Goal: Communication & Community: Answer question/provide support

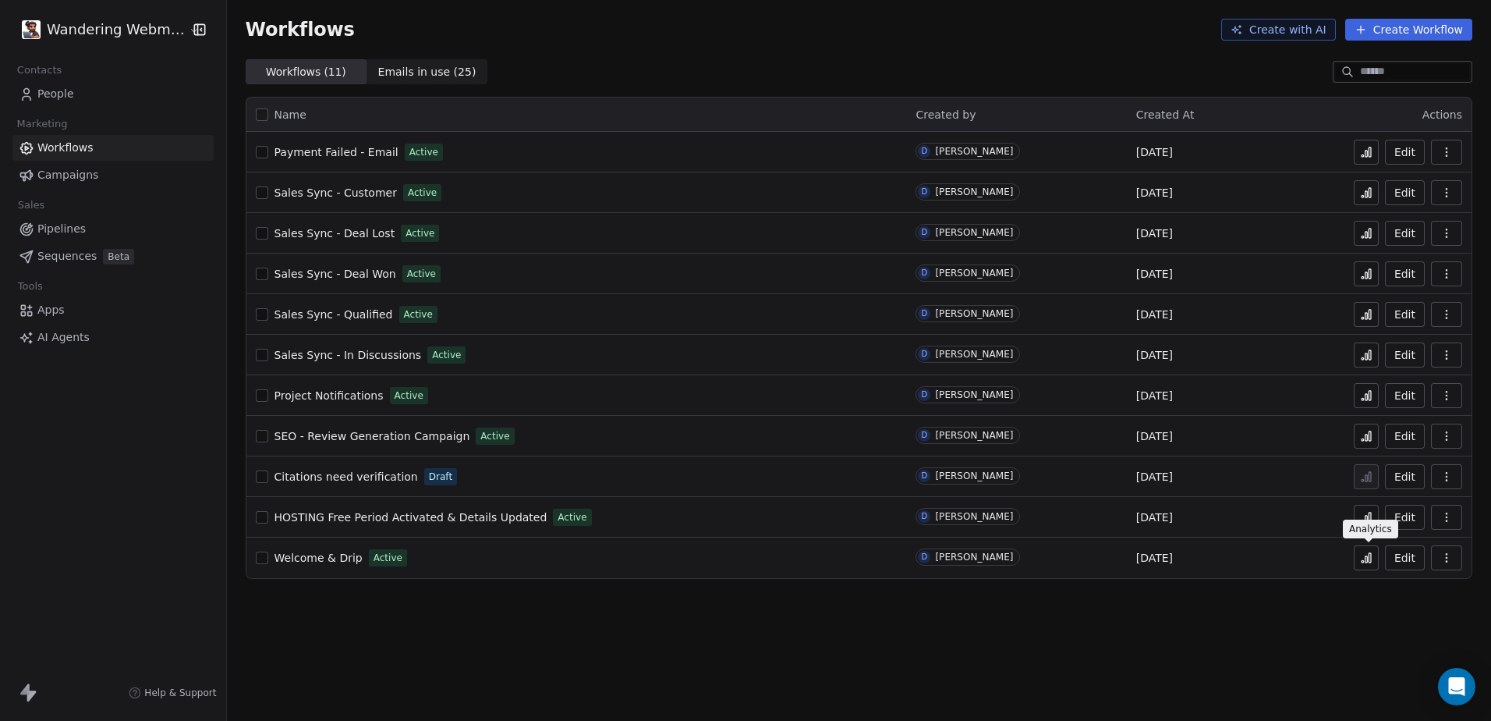
click at [1369, 563] on icon at bounding box center [1366, 557] width 12 height 12
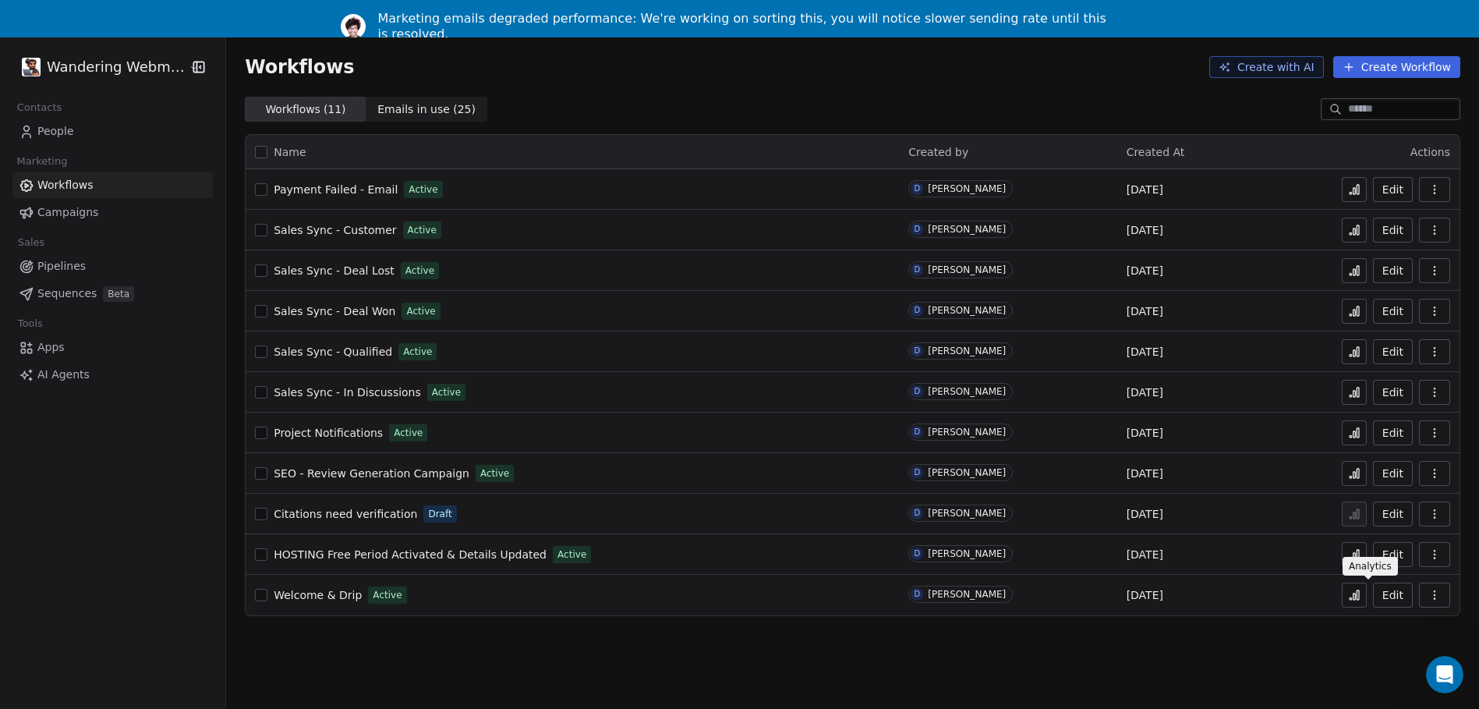
click at [1361, 597] on icon at bounding box center [1354, 595] width 12 height 12
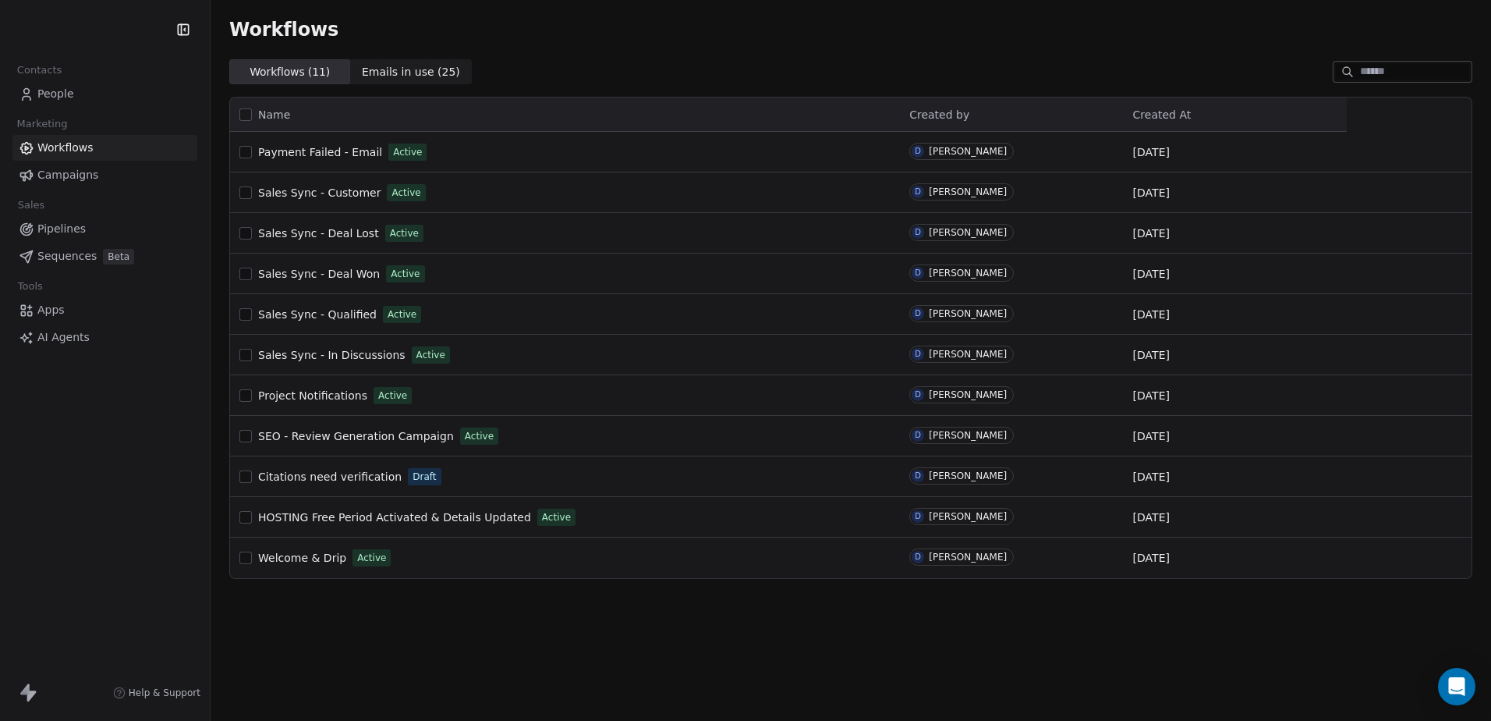
click at [61, 93] on span "People" at bounding box center [55, 94] width 37 height 16
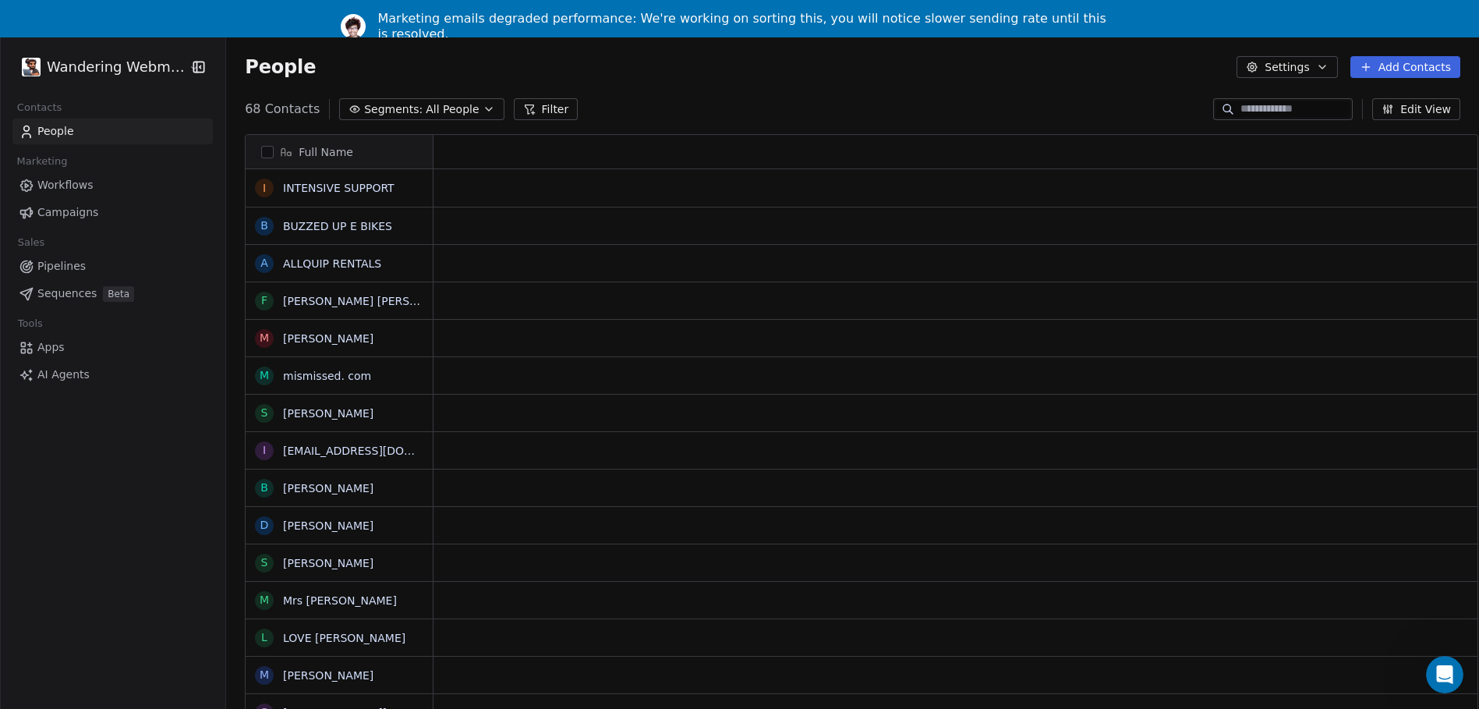
scroll to position [622, 1259]
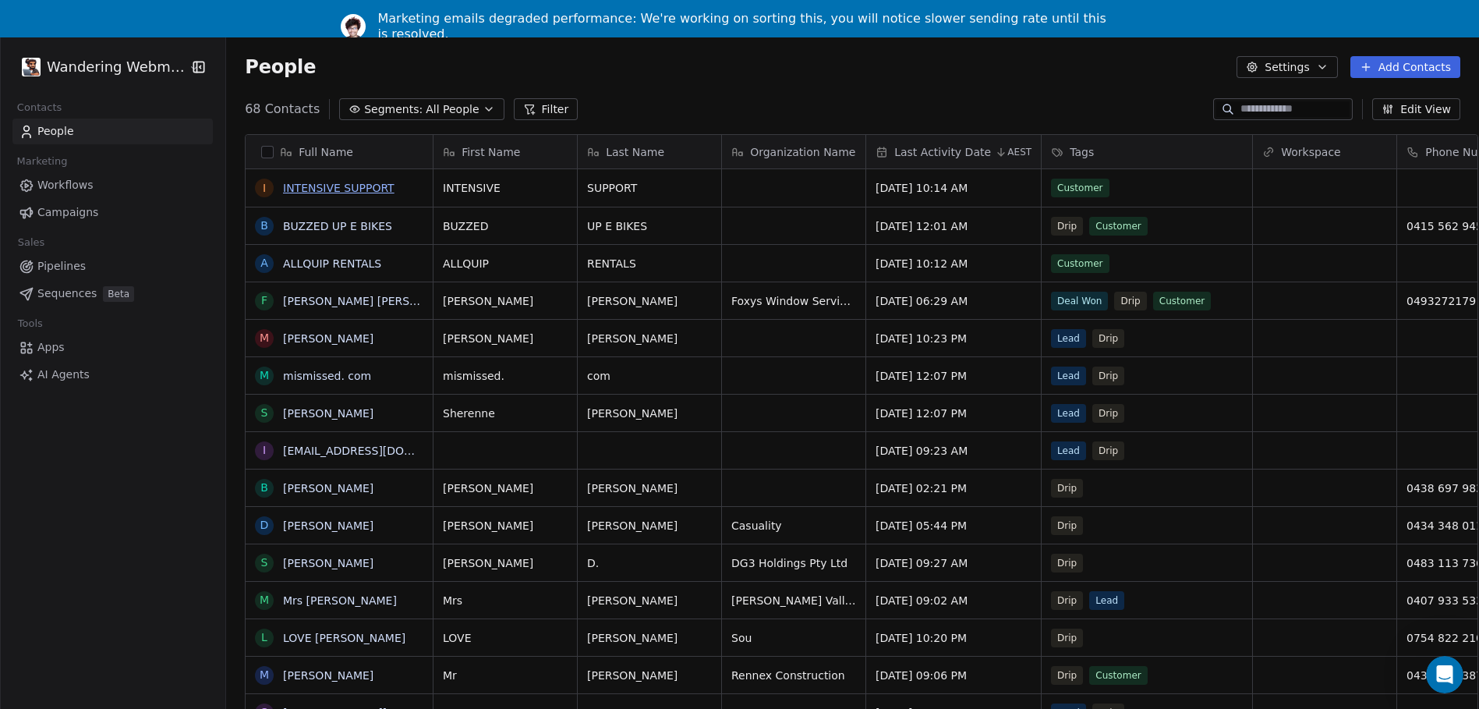
click at [341, 193] on link "INTENSIVE SUPPORT" at bounding box center [339, 188] width 112 height 12
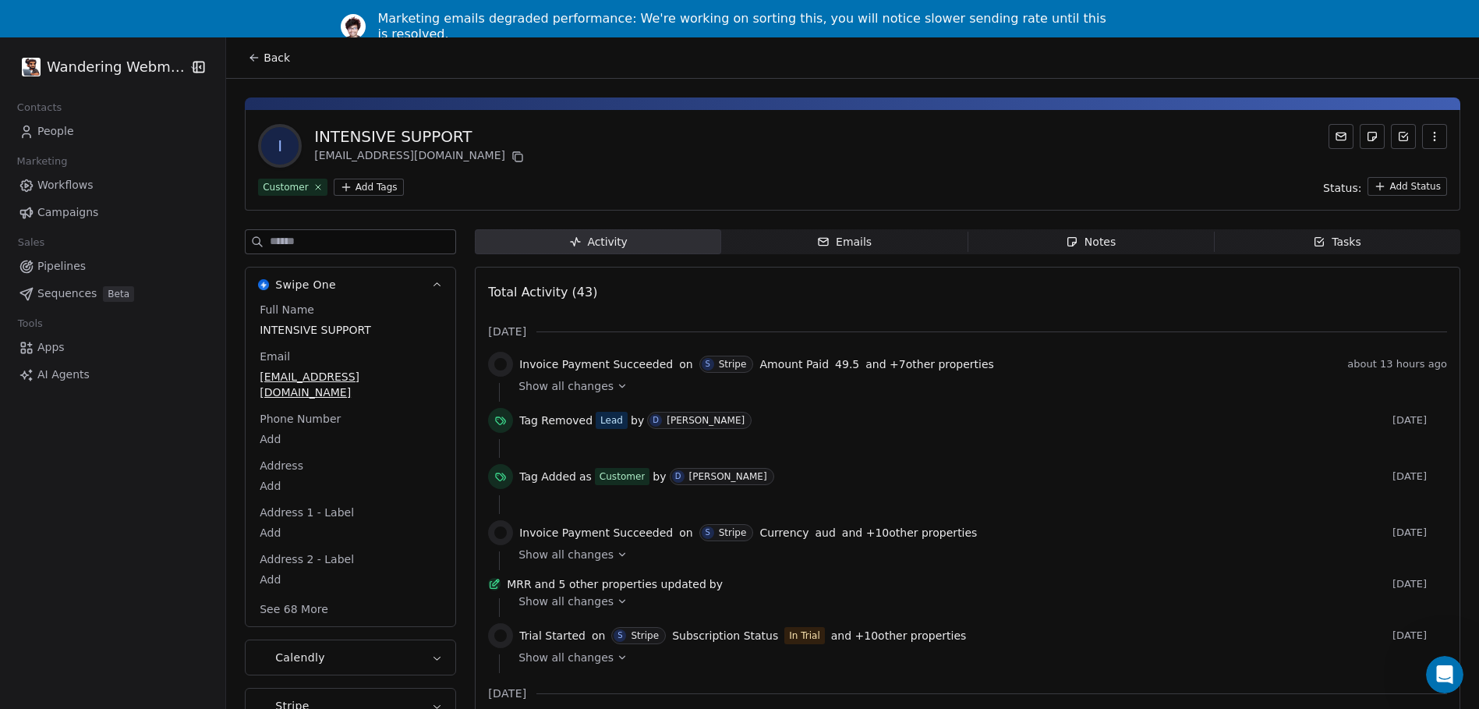
click at [784, 250] on span "Emails Emails" at bounding box center [844, 241] width 246 height 25
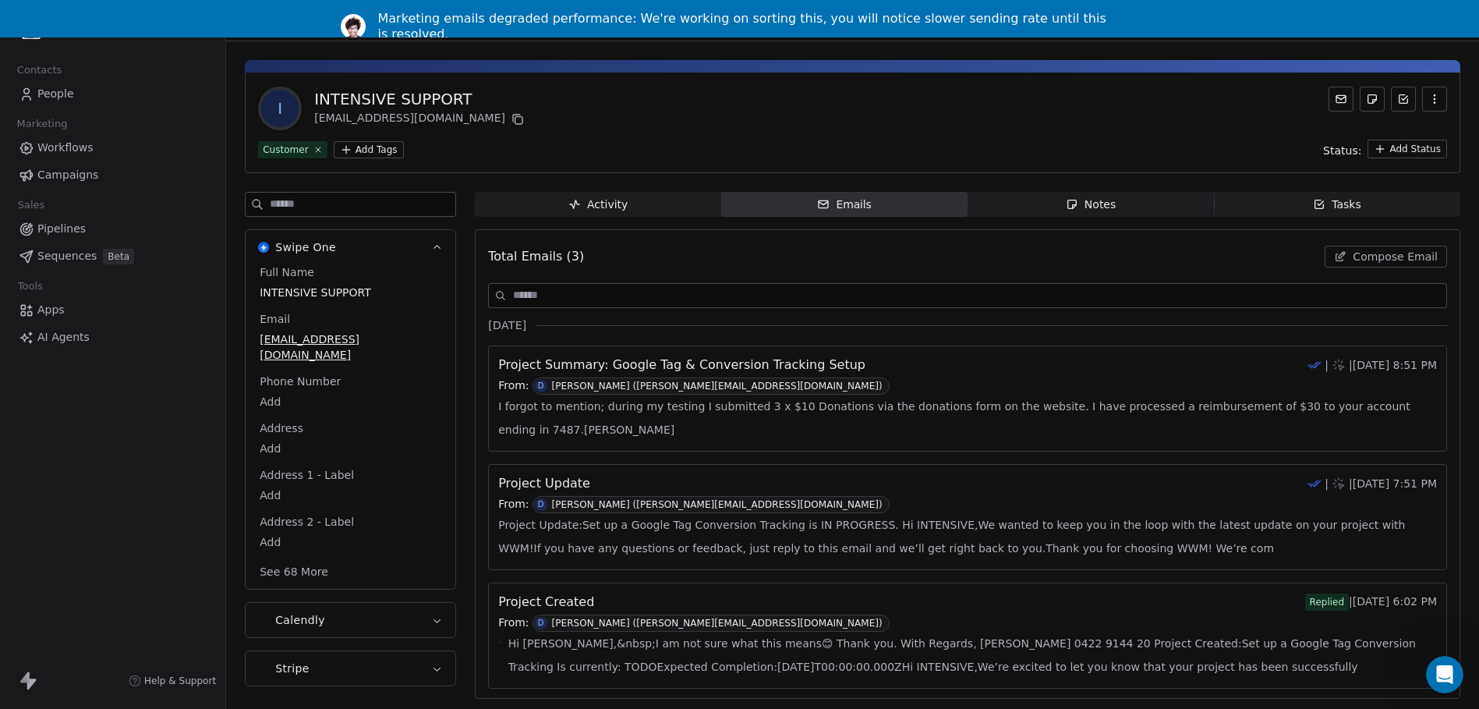
scroll to position [49, 0]
click at [577, 198] on icon "button" at bounding box center [574, 204] width 12 height 12
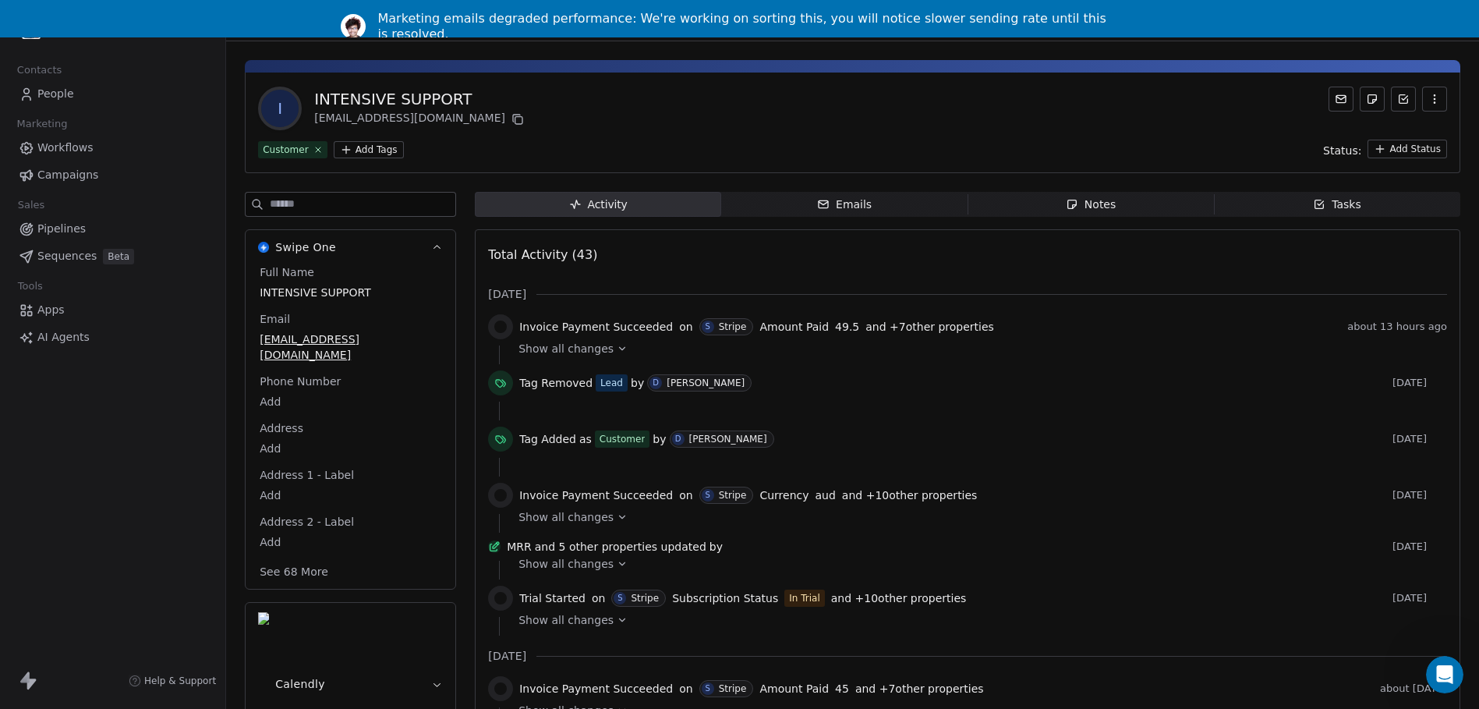
click at [55, 87] on span "People" at bounding box center [55, 94] width 37 height 16
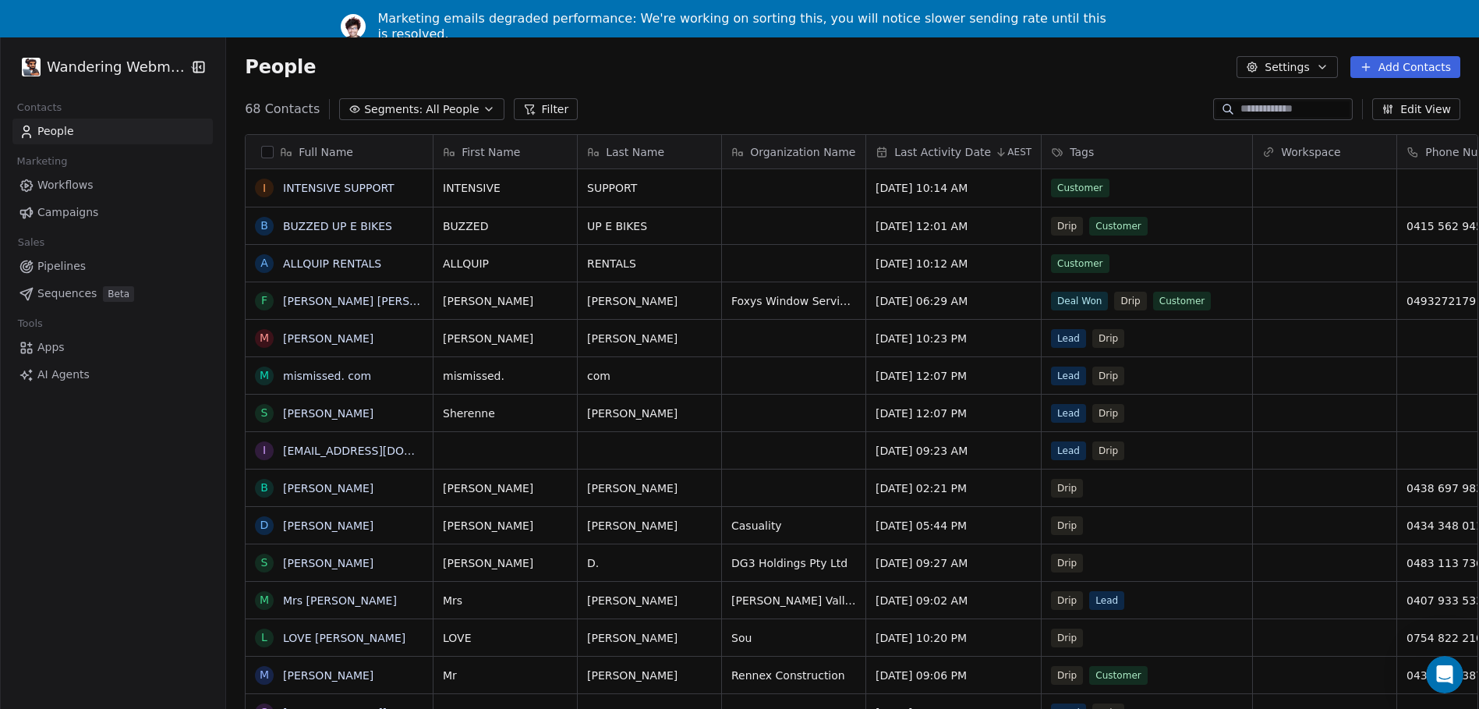
scroll to position [622, 1259]
click at [309, 296] on link "Flynn Healy" at bounding box center [375, 301] width 185 height 12
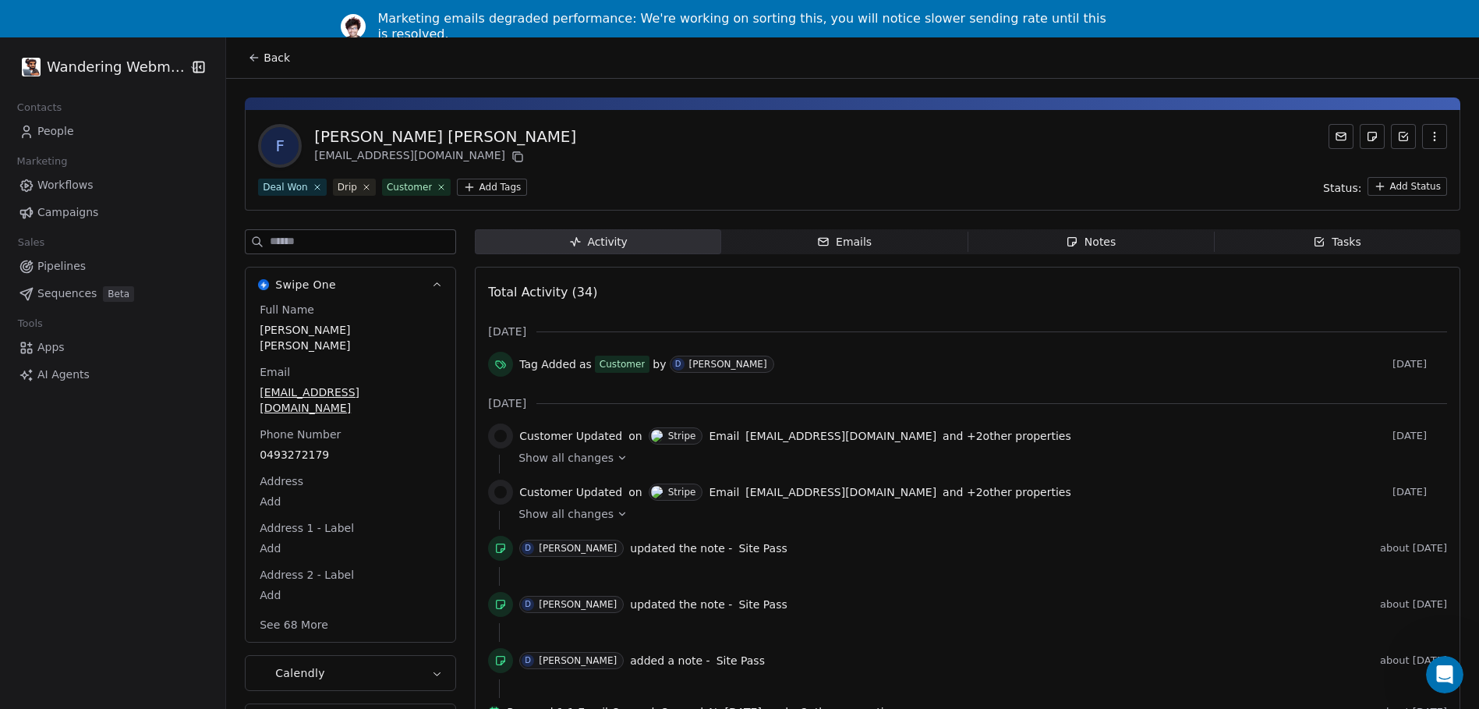
click at [1099, 251] on span "Notes Notes" at bounding box center [1091, 241] width 246 height 25
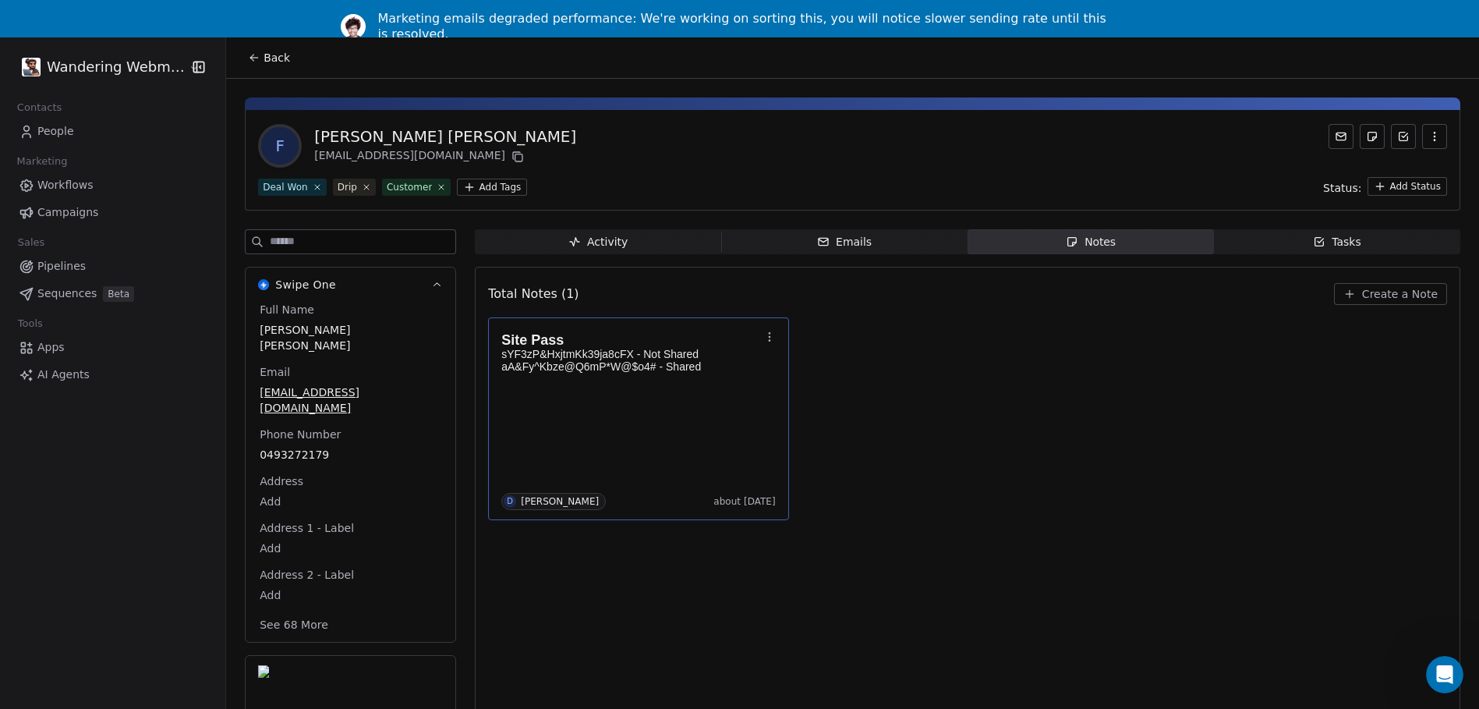
click at [648, 399] on div "Site Pass sYF3zP&HxjtmKk39ja8cFX - Not Shared aA&Fy^Kbze@Q6mP*W@$o4# - Shared D…" at bounding box center [638, 419] width 274 height 182
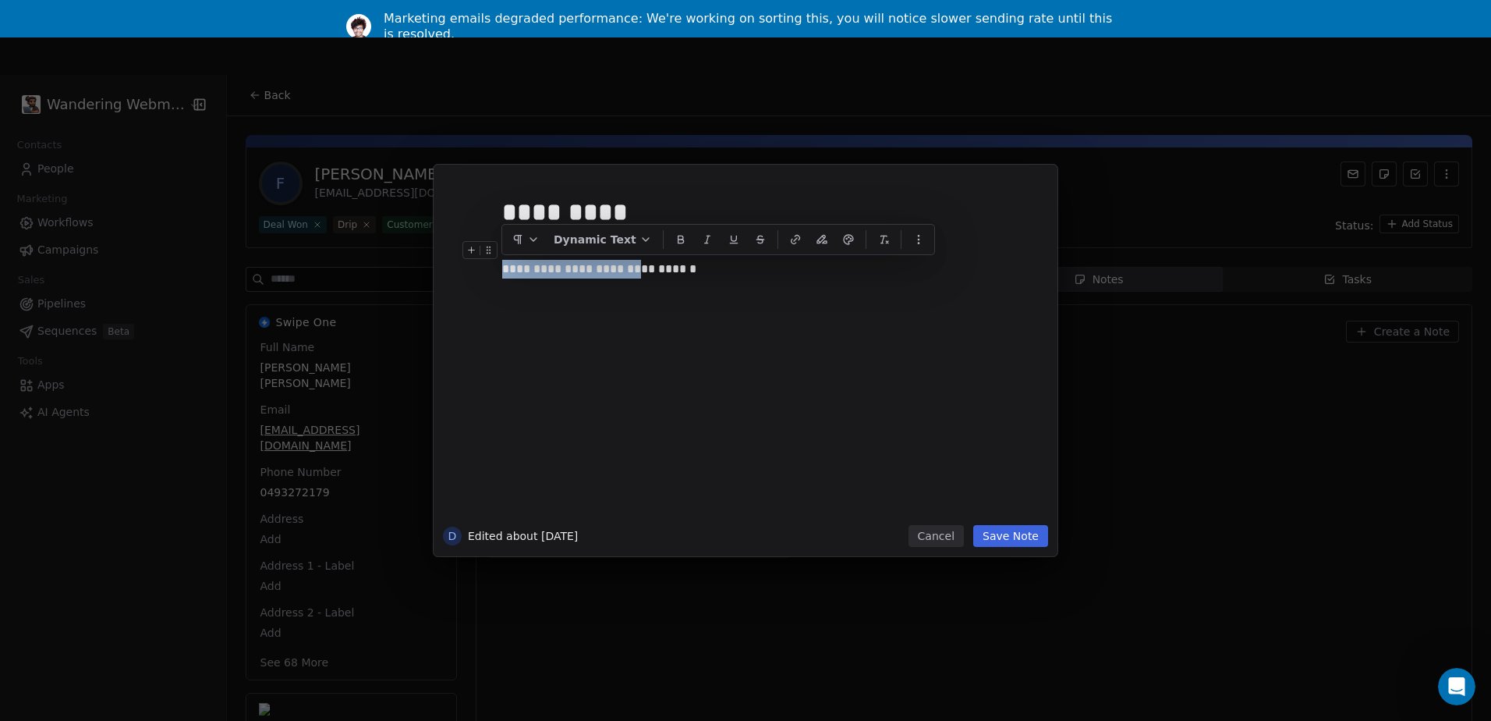
drag, startPoint x: 676, startPoint y: 269, endPoint x: 505, endPoint y: 271, distance: 171.6
click at [505, 271] on div "**********" at bounding box center [763, 259] width 522 height 37
copy div "**********"
click at [947, 535] on button "Cancel" at bounding box center [935, 536] width 55 height 22
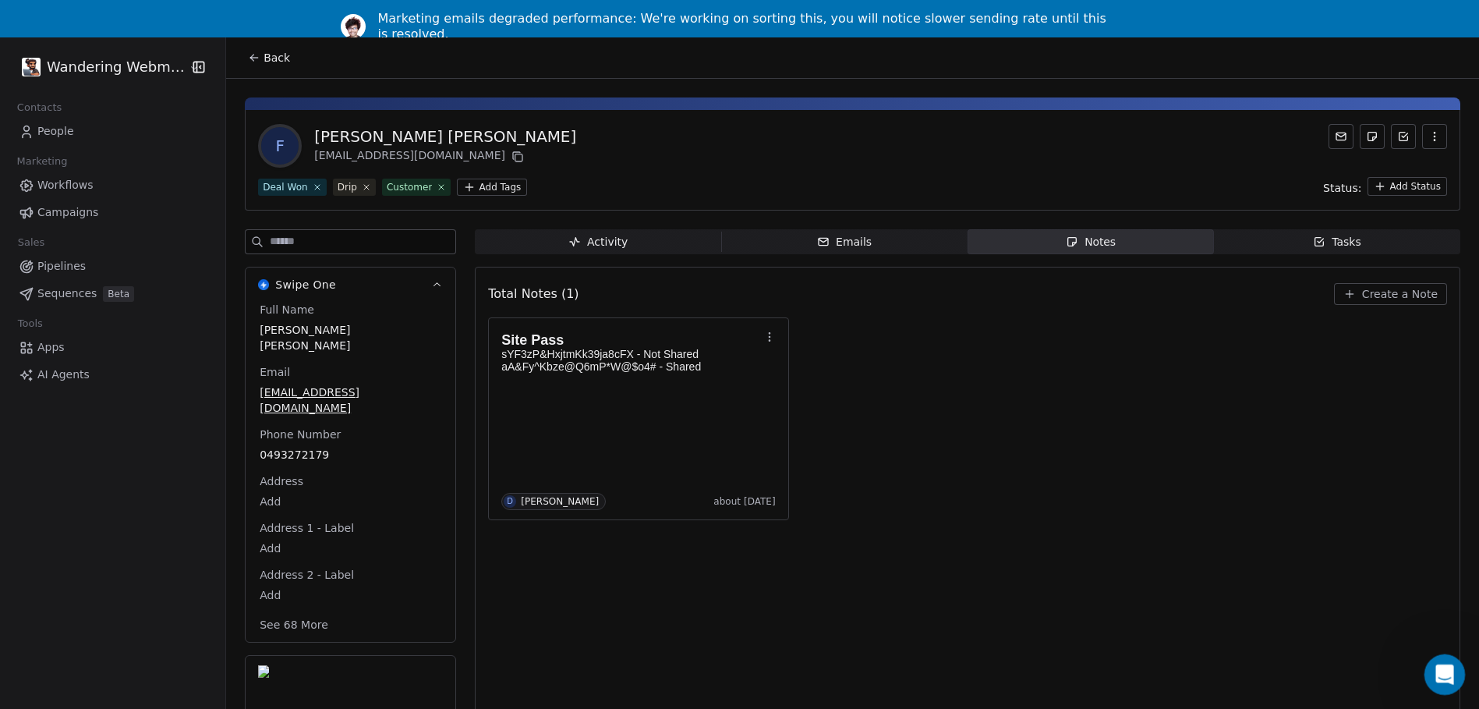
click at [1432, 663] on div "Open Intercom Messenger" at bounding box center [1442, 671] width 51 height 51
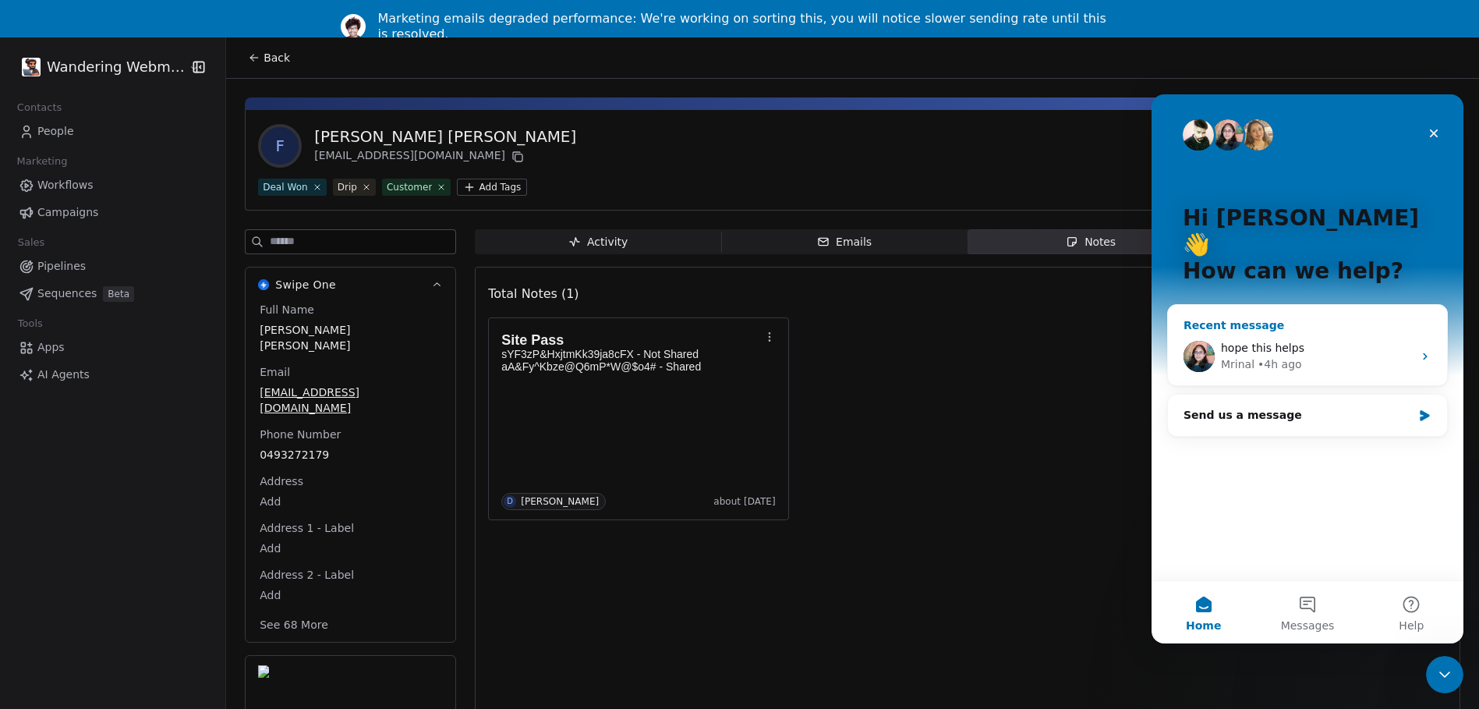
click at [1274, 342] on span "hope this helps" at bounding box center [1262, 348] width 83 height 12
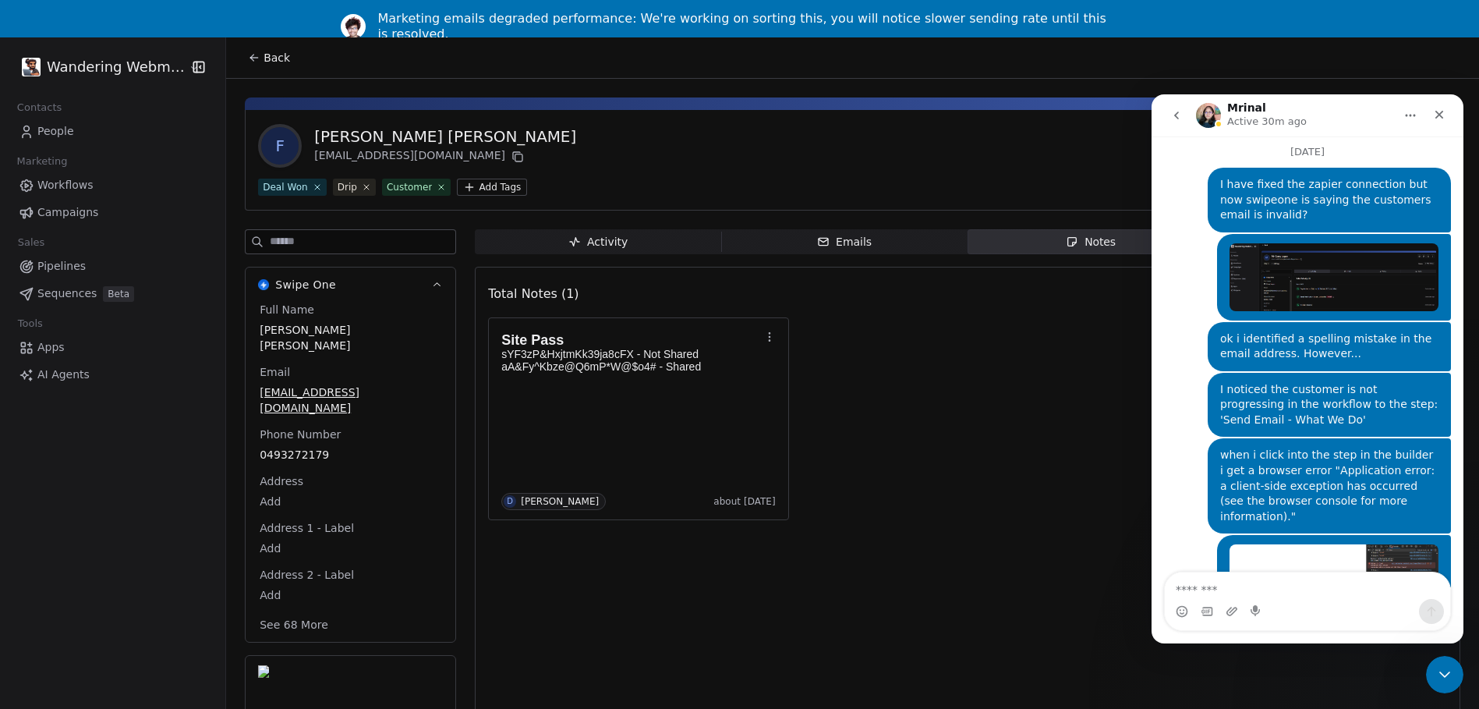
scroll to position [2803, 0]
click at [1271, 587] on textarea "Message…" at bounding box center [1307, 585] width 285 height 27
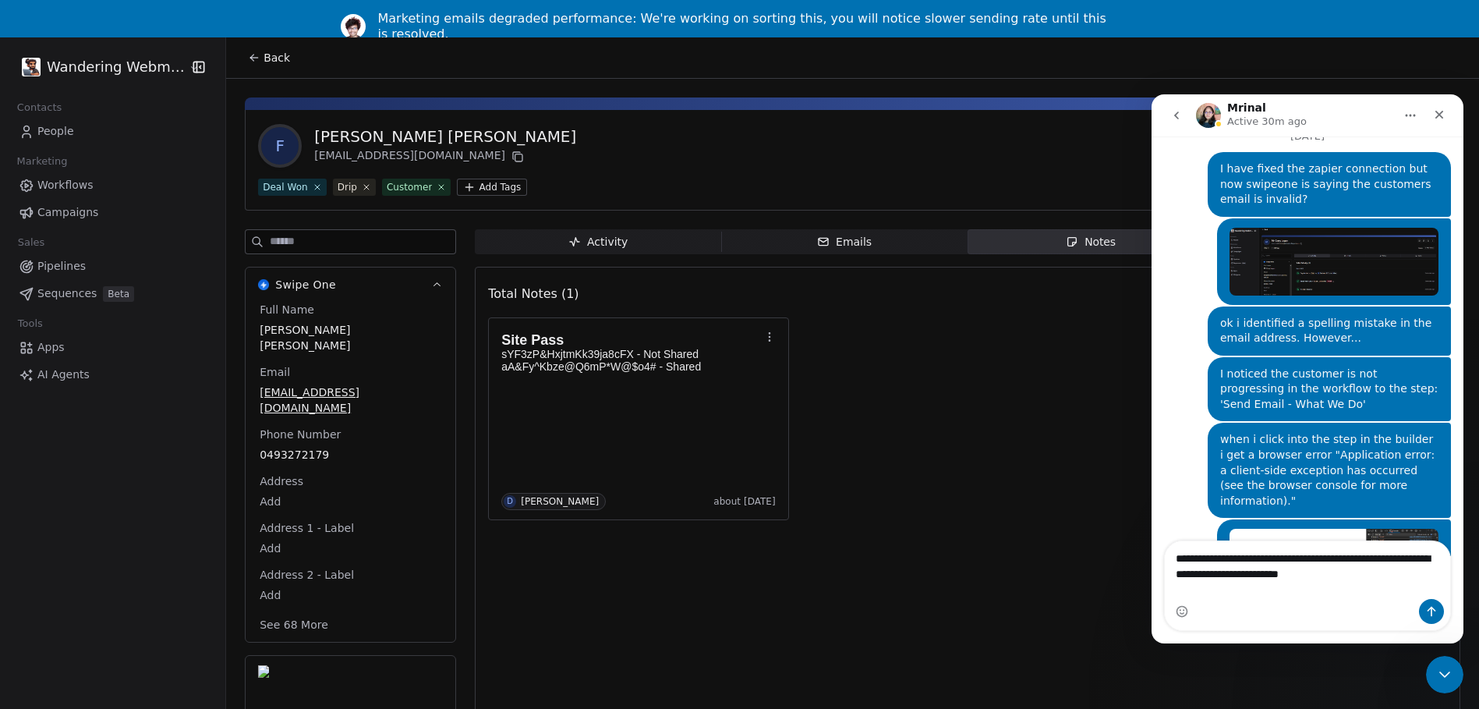
type textarea "**********"
click at [51, 183] on span "Workflows" at bounding box center [65, 185] width 56 height 16
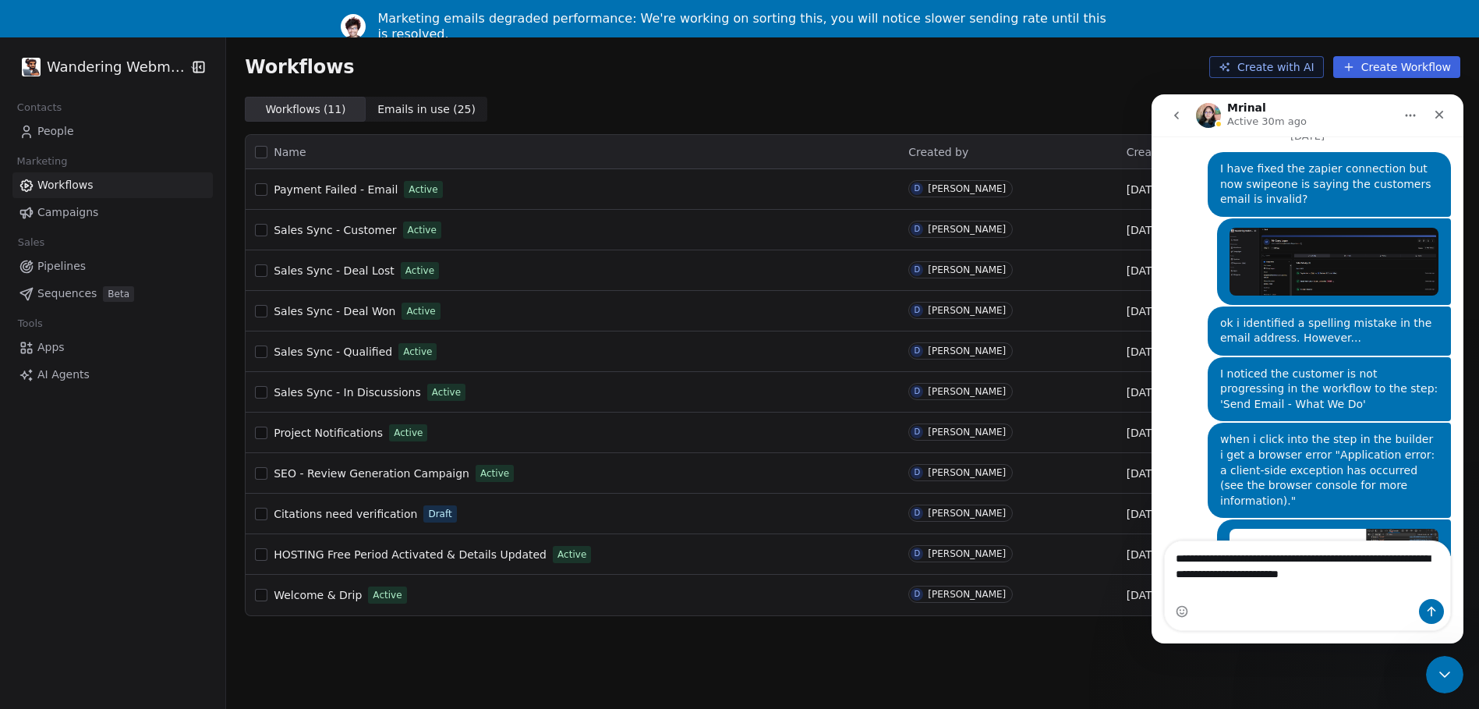
click at [303, 589] on span "Welcome & Drip" at bounding box center [318, 595] width 88 height 12
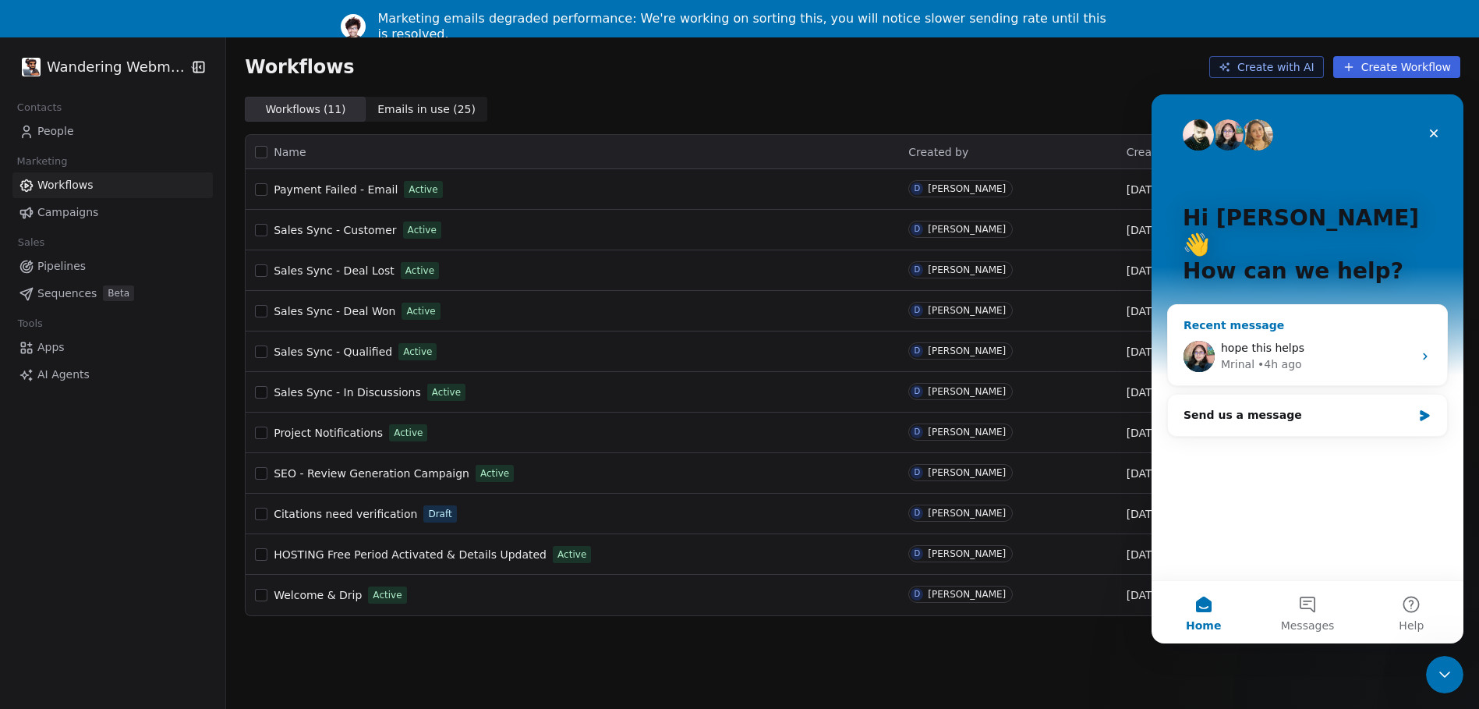
click at [1227, 356] on div "Mrinal" at bounding box center [1238, 364] width 34 height 16
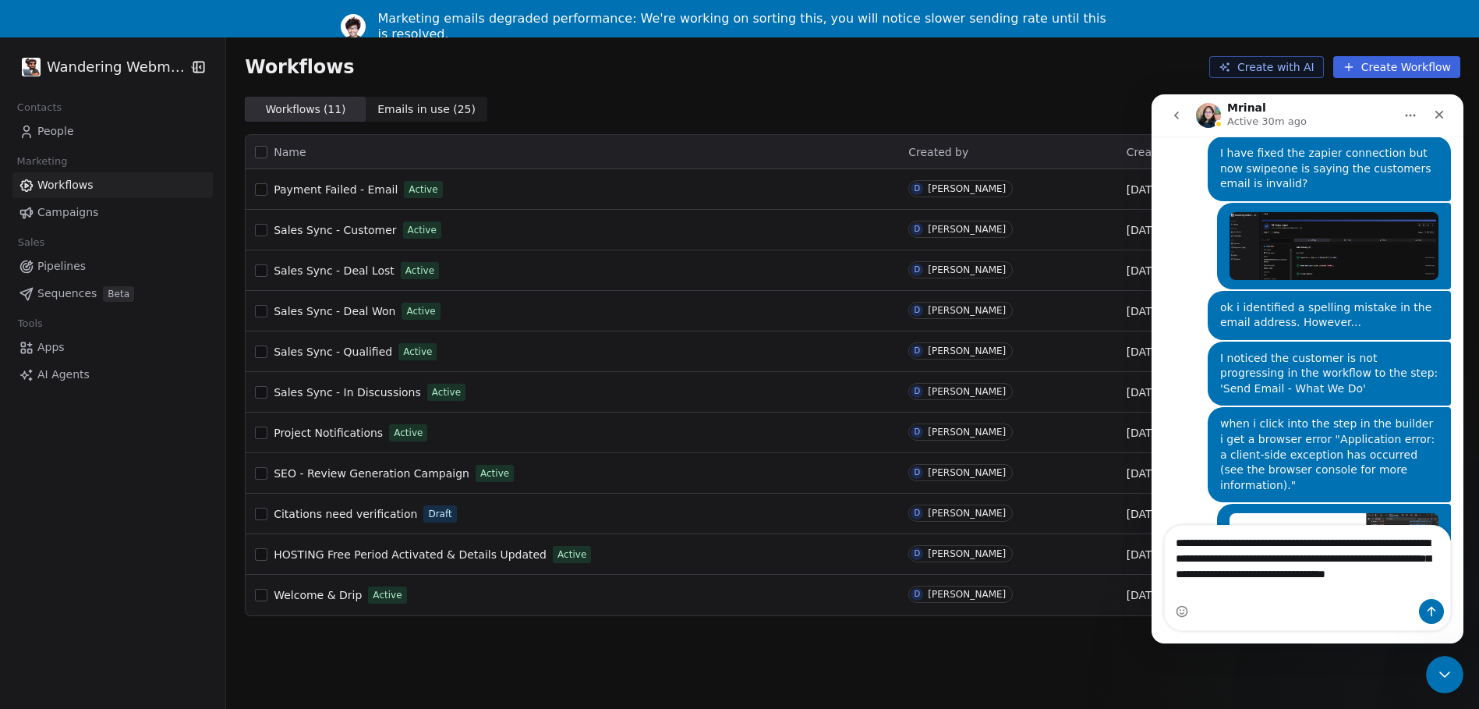
scroll to position [2850, 0]
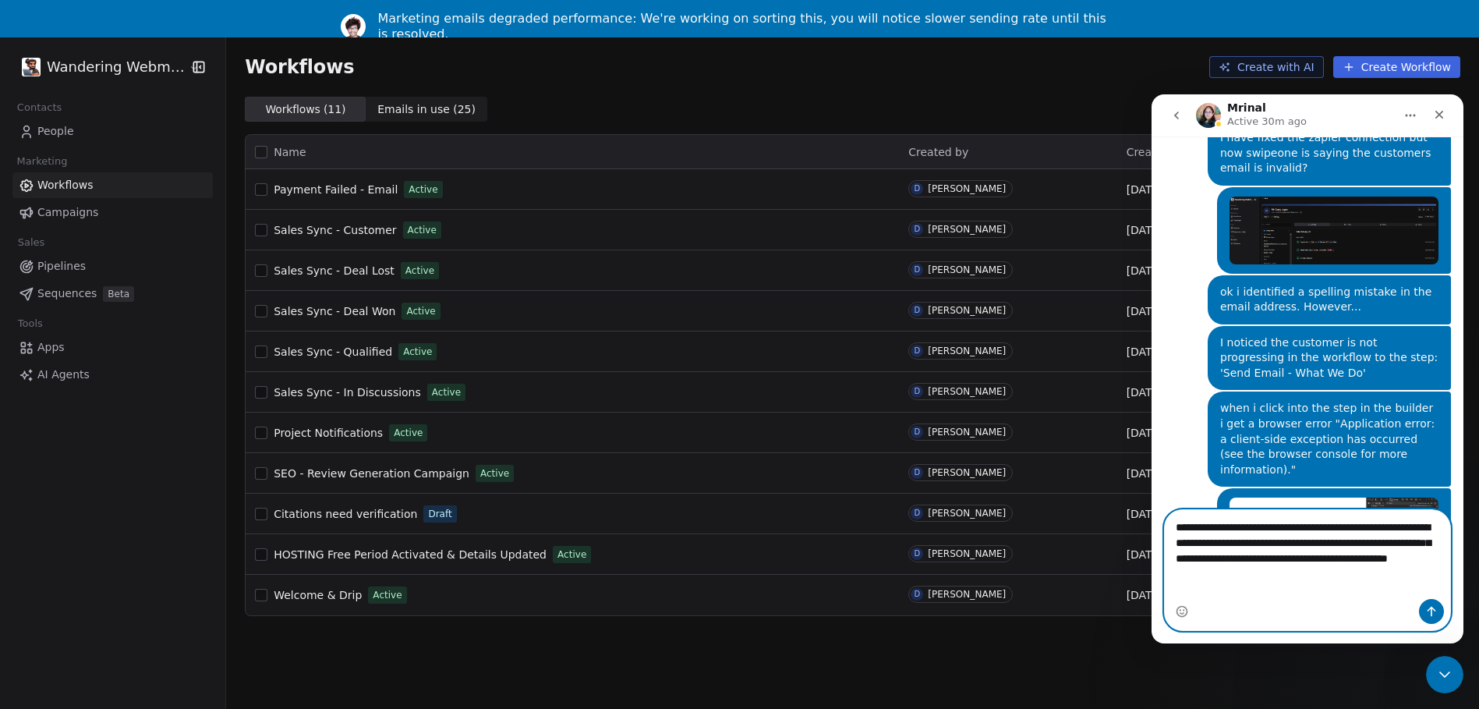
type textarea "**********"
click at [1428, 604] on button "Send a message…" at bounding box center [1431, 611] width 25 height 25
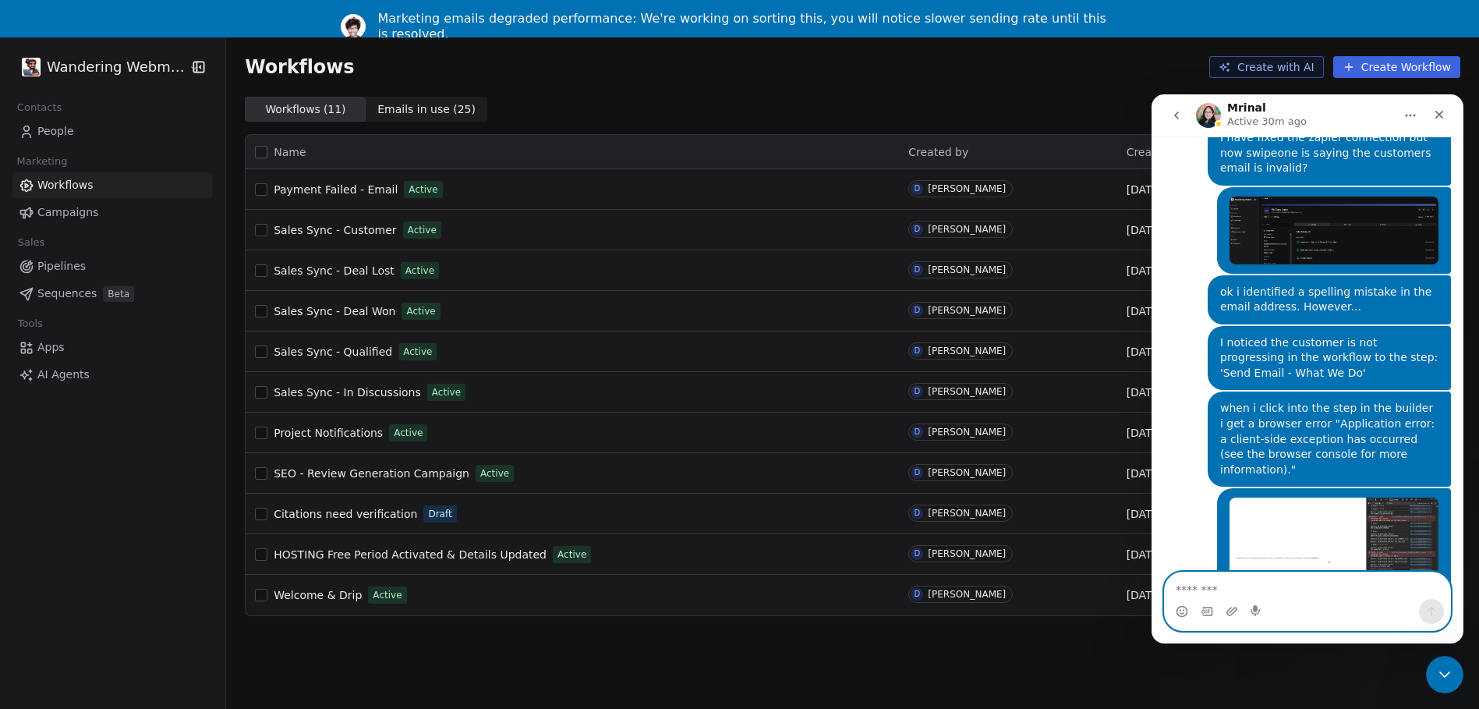
scroll to position [2895, 0]
